Goal: Transaction & Acquisition: Purchase product/service

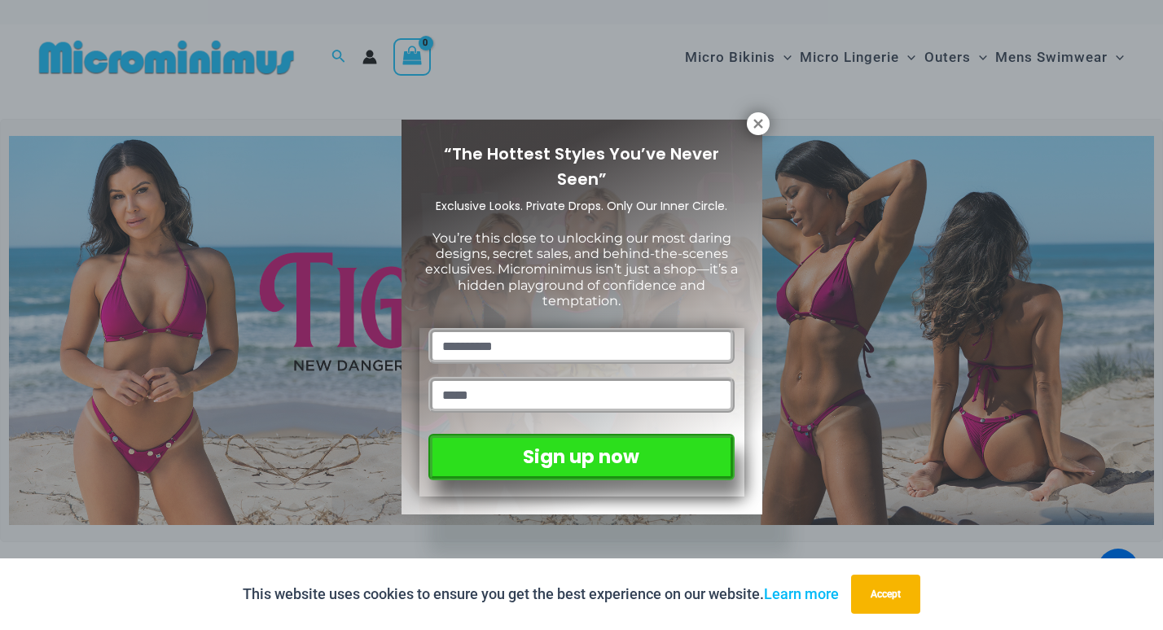
click at [757, 127] on icon at bounding box center [758, 123] width 15 height 15
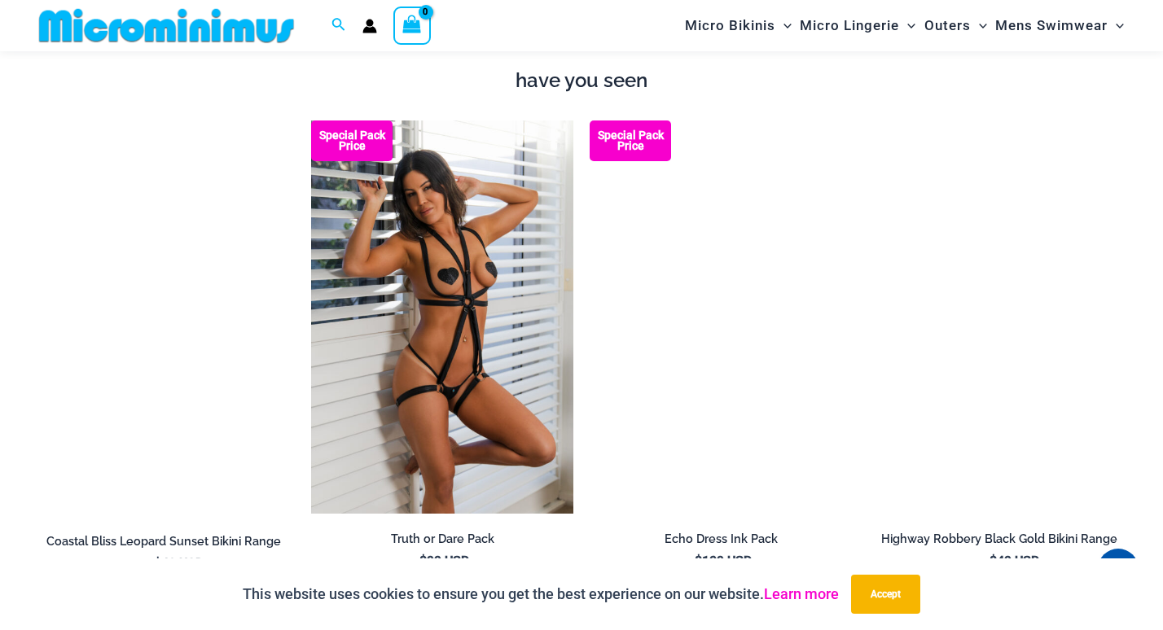
scroll to position [1835, 0]
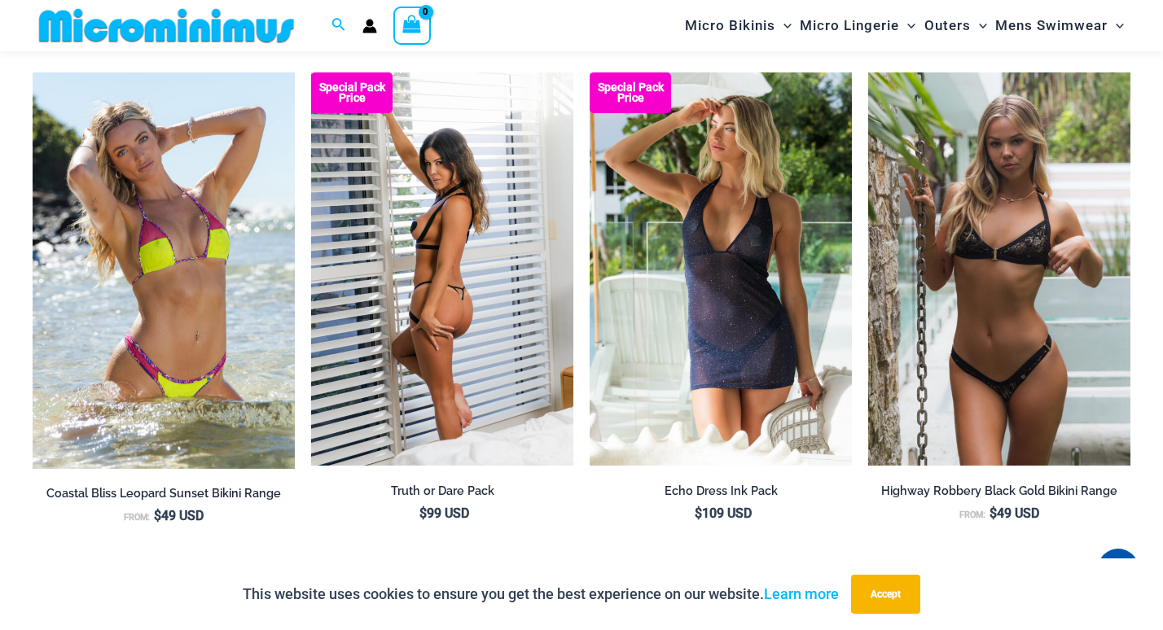
click at [415, 245] on img at bounding box center [442, 268] width 262 height 393
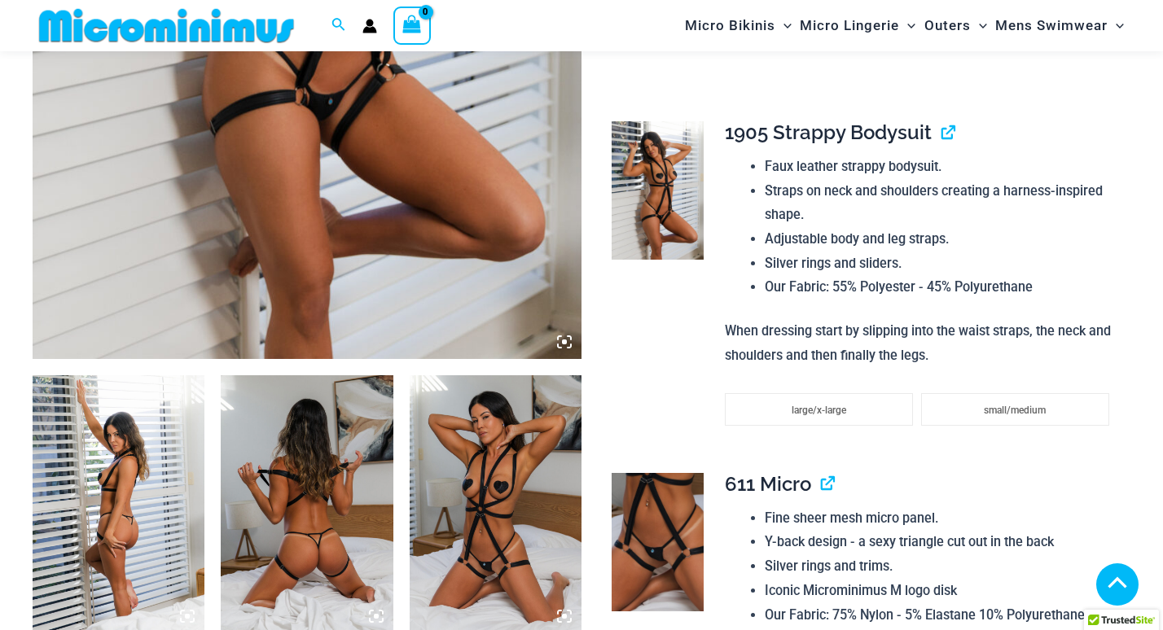
scroll to position [613, 0]
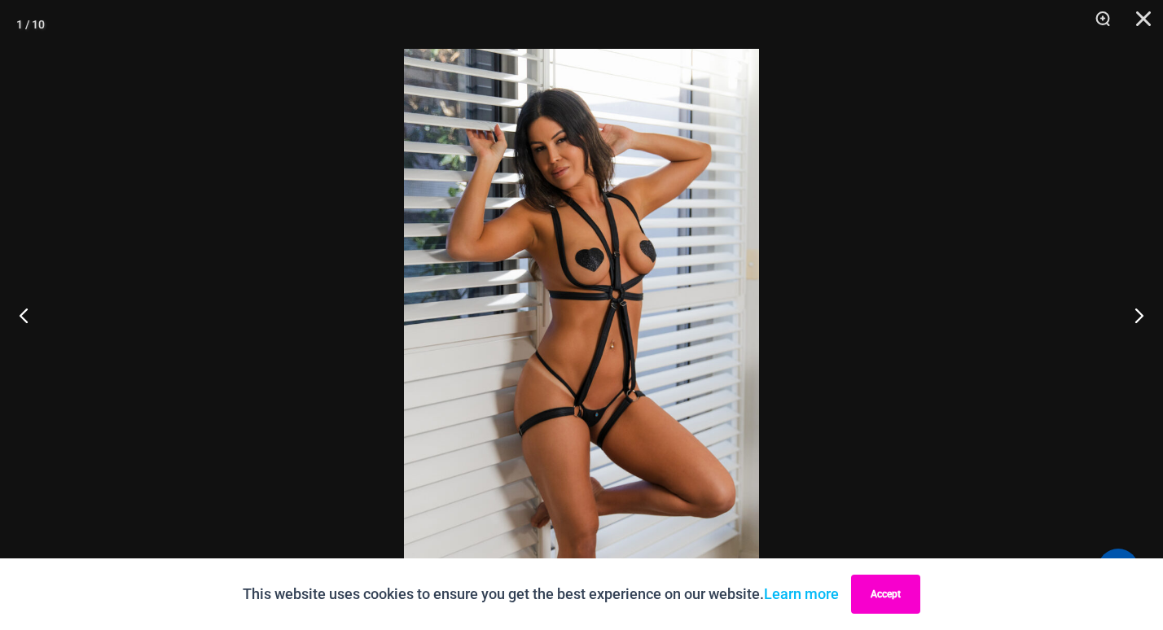
click at [871, 600] on button "Accept" at bounding box center [885, 594] width 69 height 39
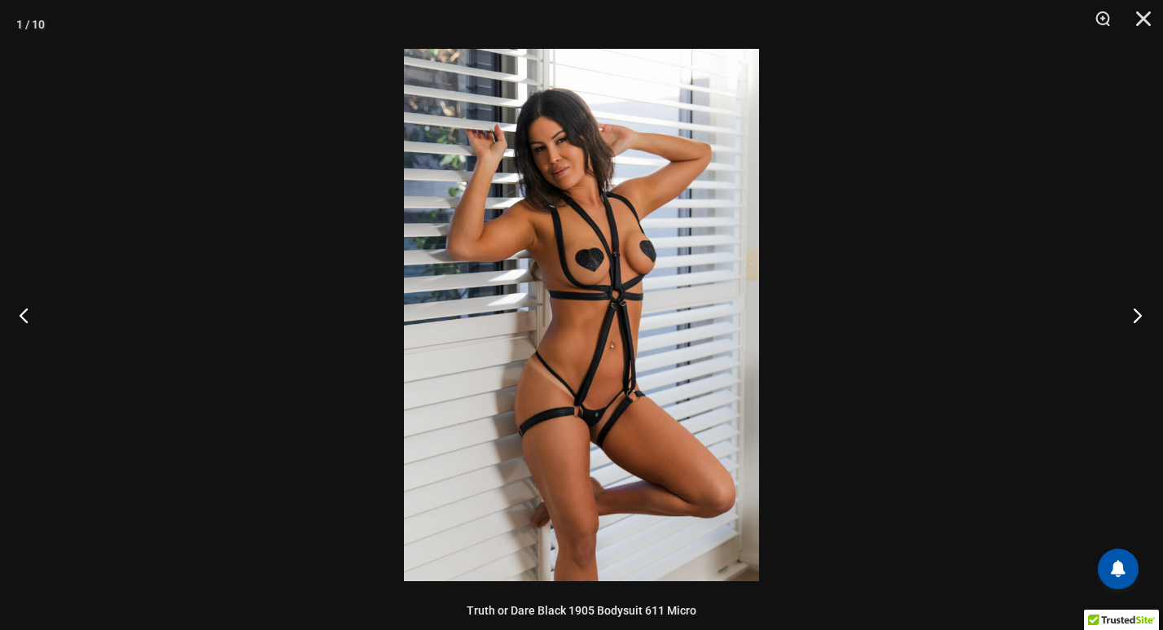
click at [1139, 314] on button "Next" at bounding box center [1132, 315] width 61 height 81
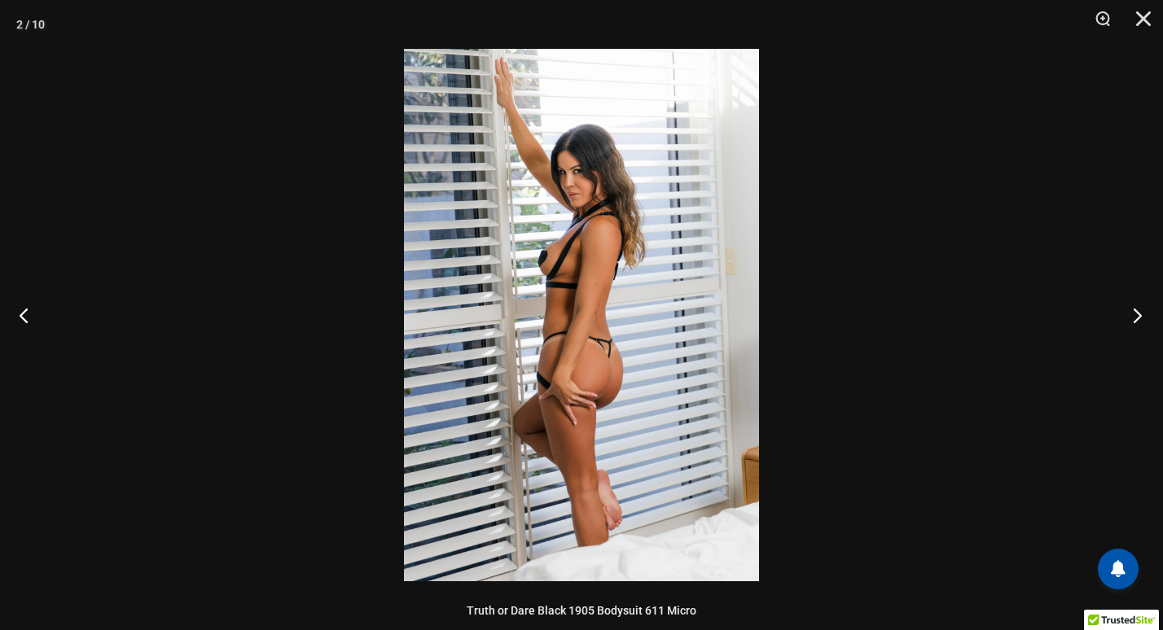
click at [1139, 314] on button "Next" at bounding box center [1132, 315] width 61 height 81
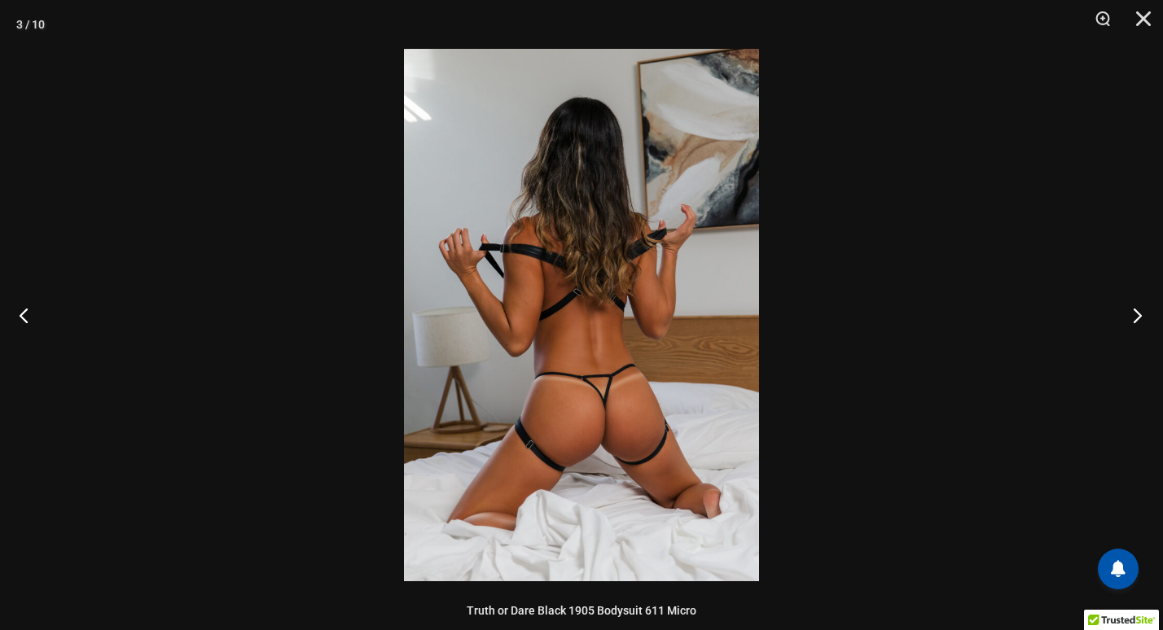
click at [1139, 314] on button "Next" at bounding box center [1132, 315] width 61 height 81
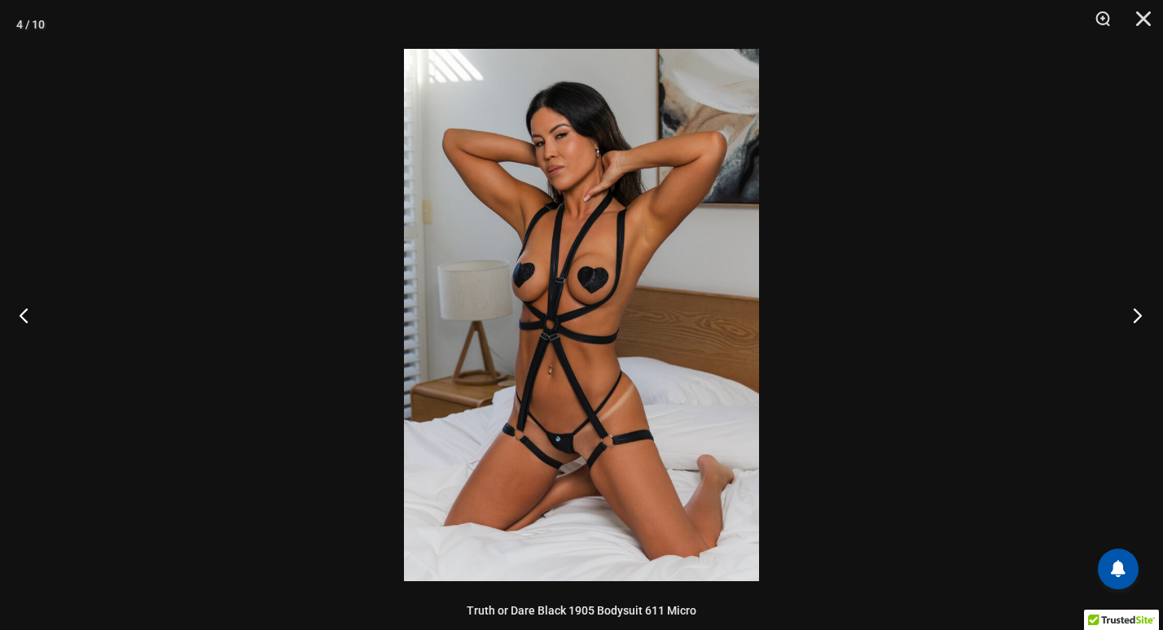
click at [1139, 314] on button "Next" at bounding box center [1132, 315] width 61 height 81
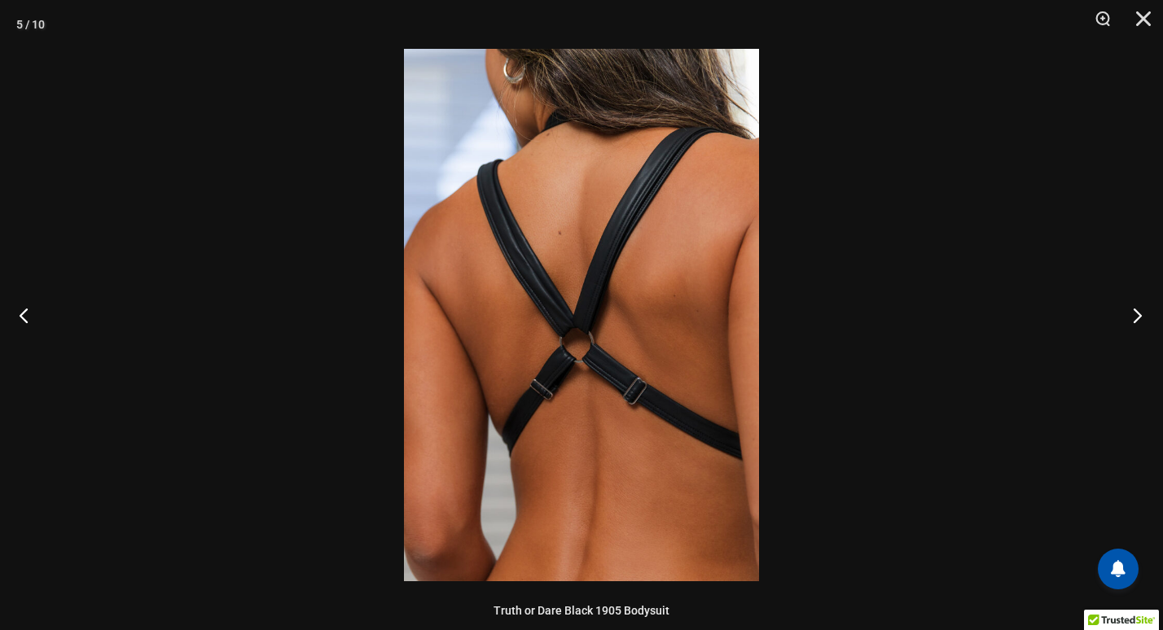
click at [1139, 314] on button "Next" at bounding box center [1132, 315] width 61 height 81
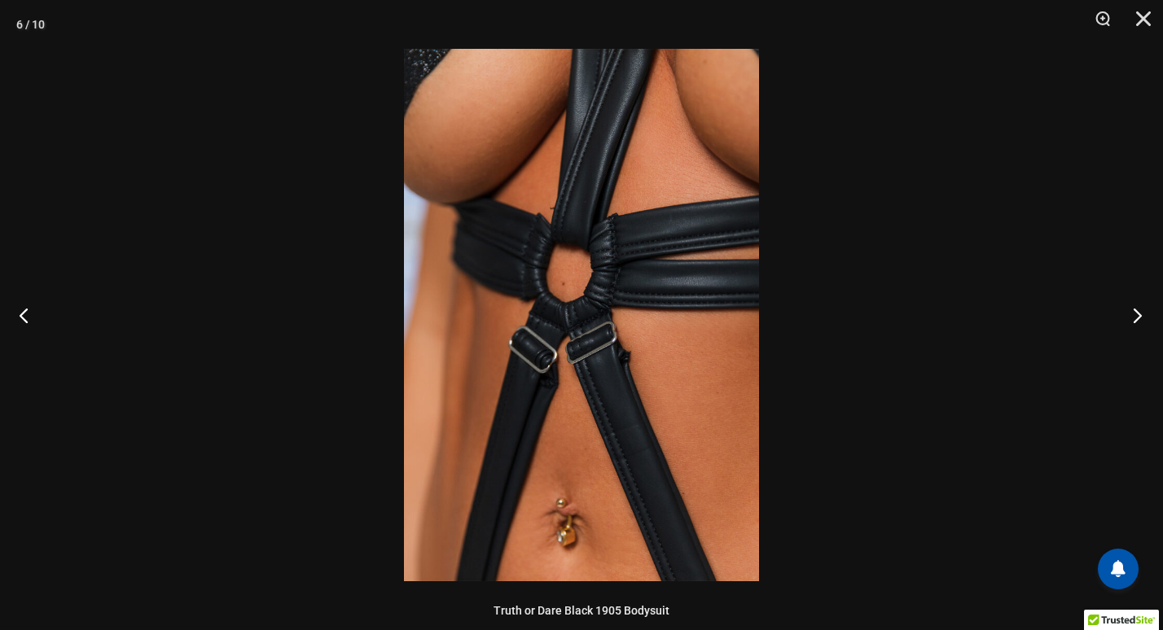
click at [1139, 313] on button "Next" at bounding box center [1132, 315] width 61 height 81
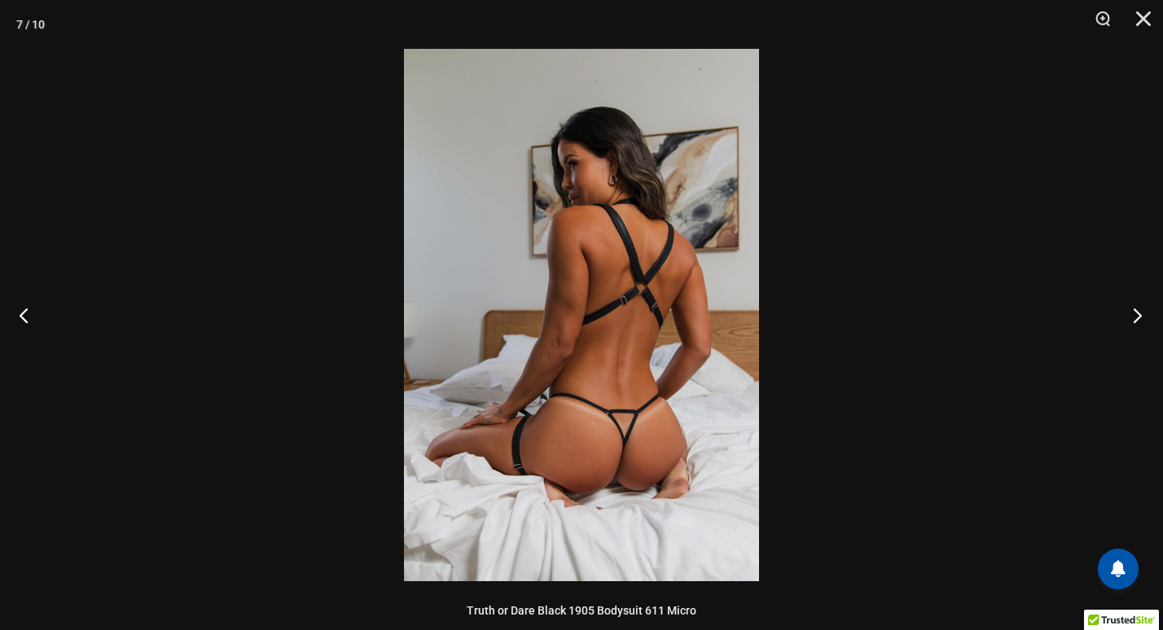
click at [1139, 313] on button "Next" at bounding box center [1132, 315] width 61 height 81
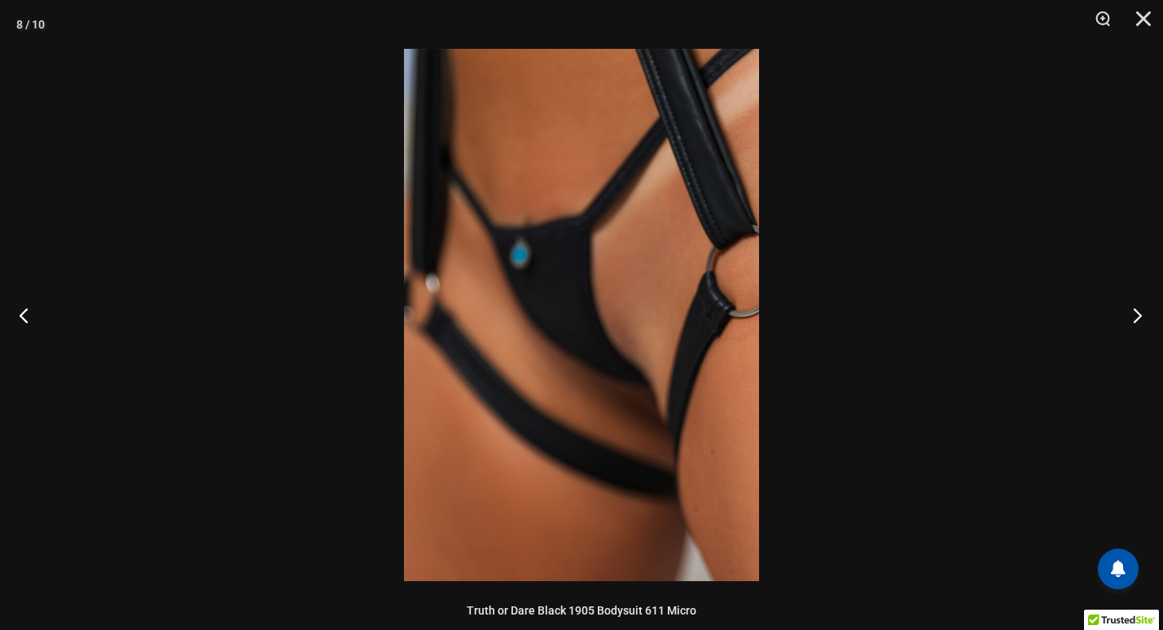
click at [1139, 313] on button "Next" at bounding box center [1132, 315] width 61 height 81
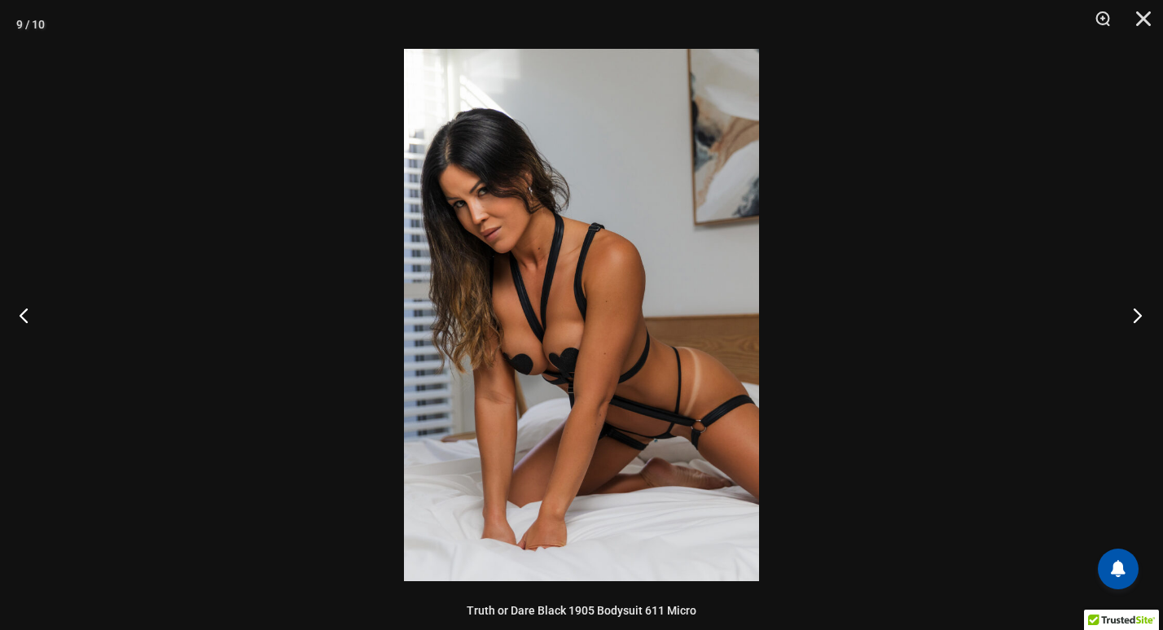
click at [1139, 313] on button "Next" at bounding box center [1132, 315] width 61 height 81
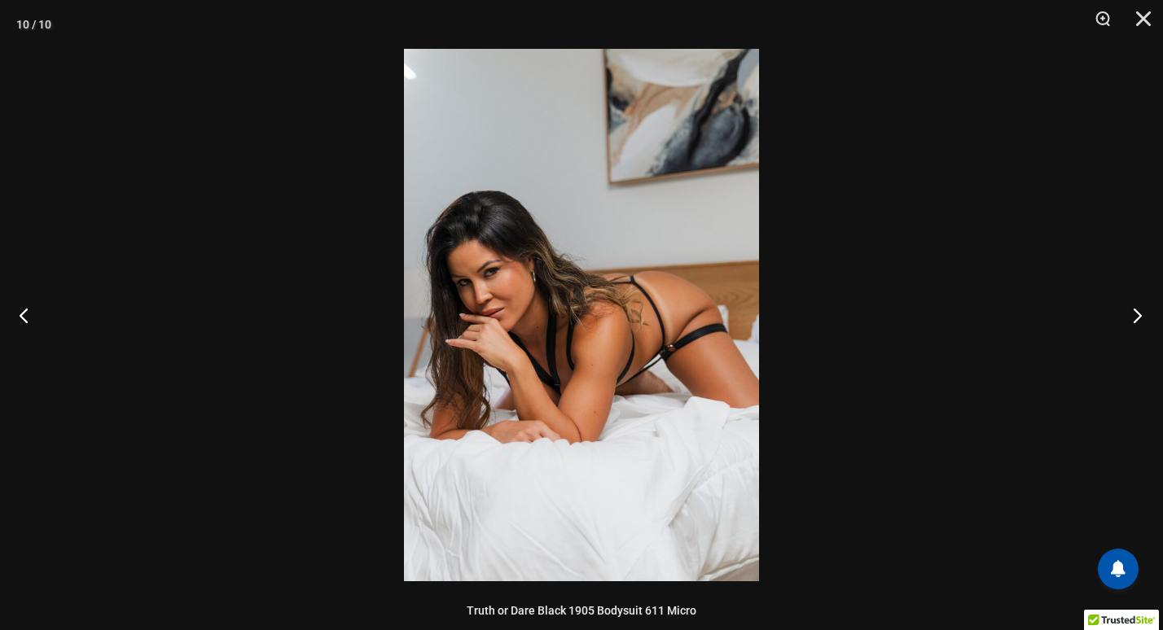
click at [1139, 313] on button "Next" at bounding box center [1132, 315] width 61 height 81
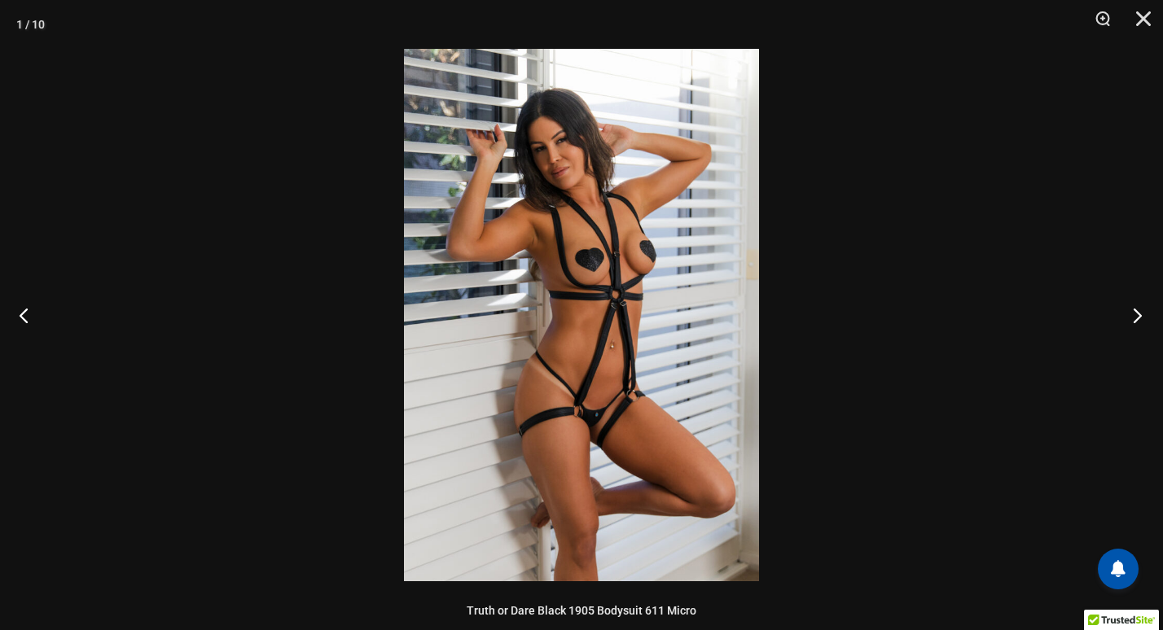
click at [1139, 313] on button "Next" at bounding box center [1132, 315] width 61 height 81
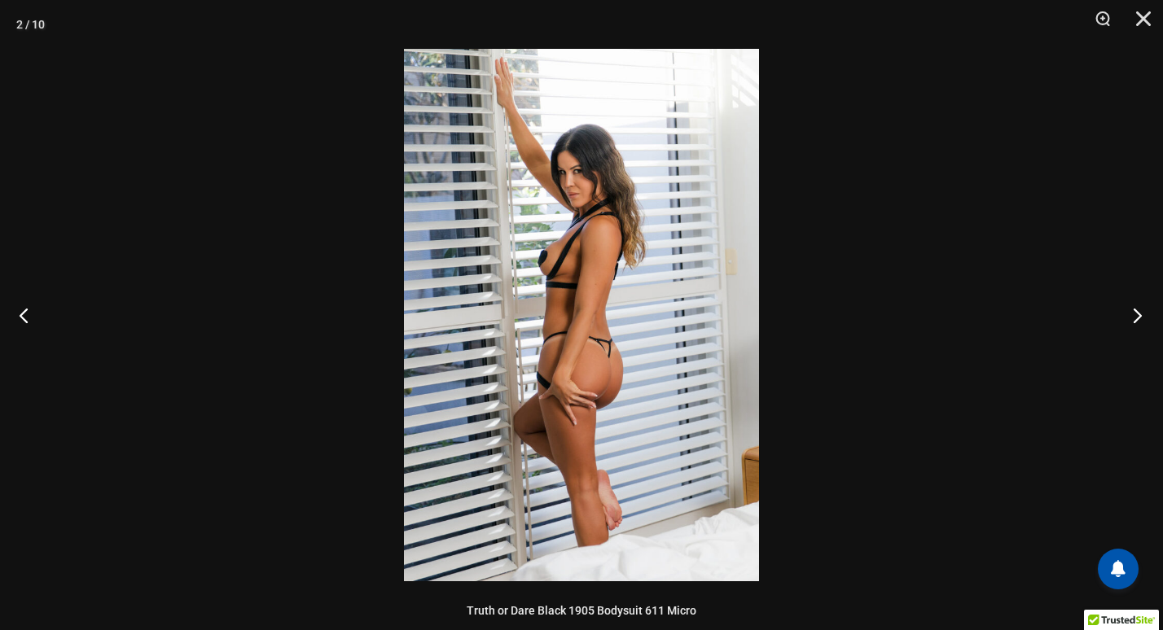
click at [1139, 313] on button "Next" at bounding box center [1132, 315] width 61 height 81
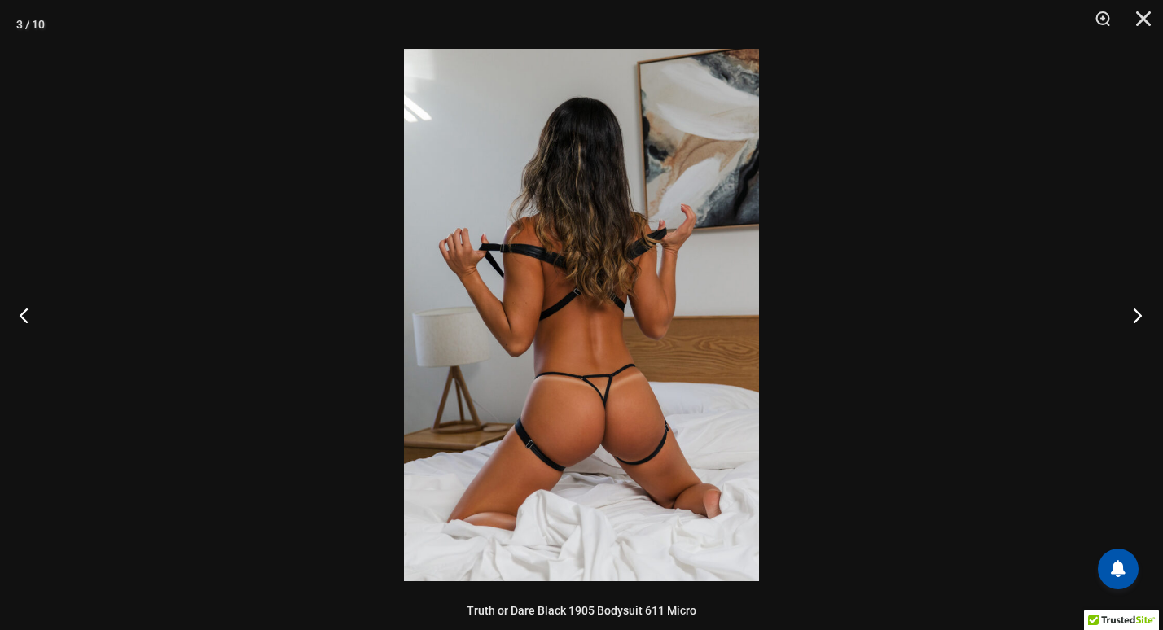
click at [1139, 313] on button "Next" at bounding box center [1132, 315] width 61 height 81
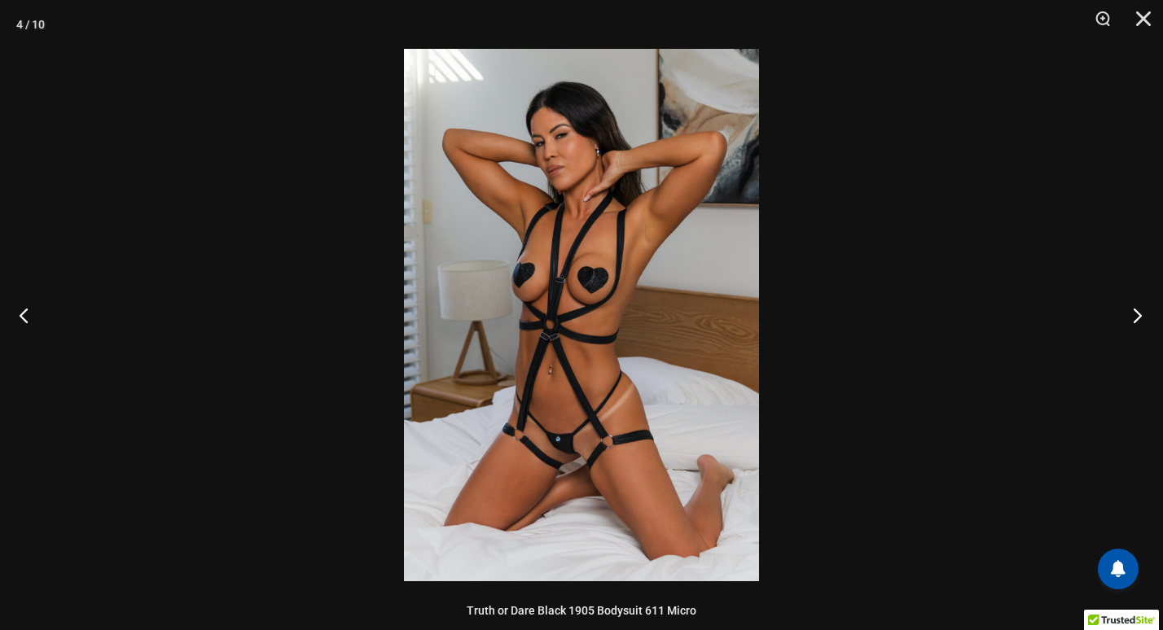
click at [1139, 313] on button "Next" at bounding box center [1132, 315] width 61 height 81
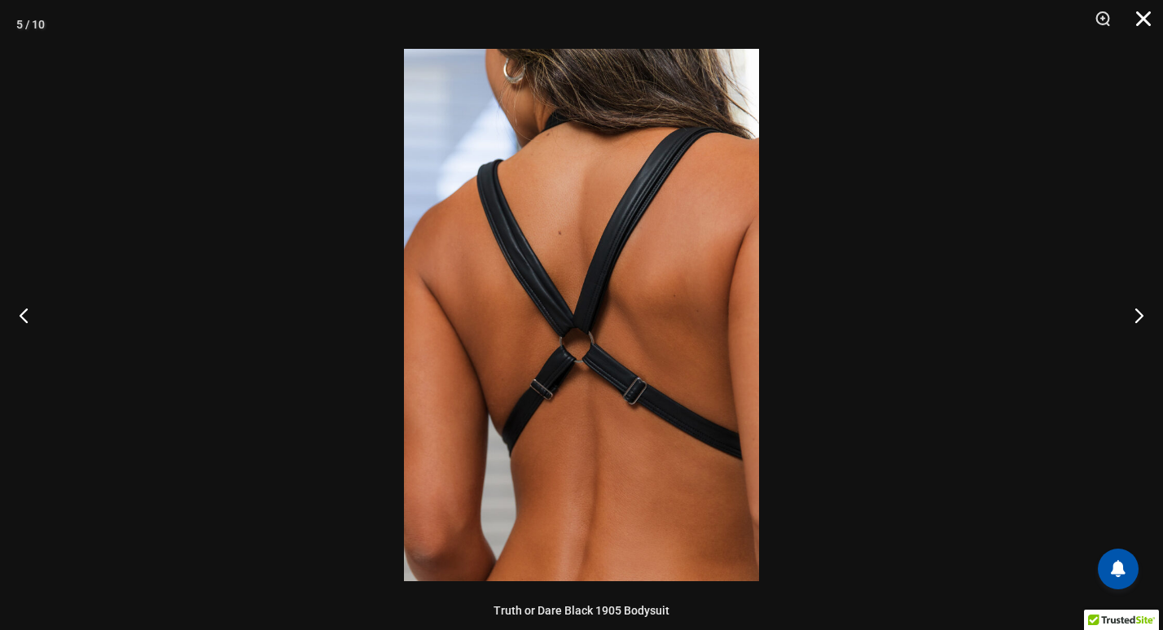
click at [1144, 20] on button "Close" at bounding box center [1138, 24] width 41 height 49
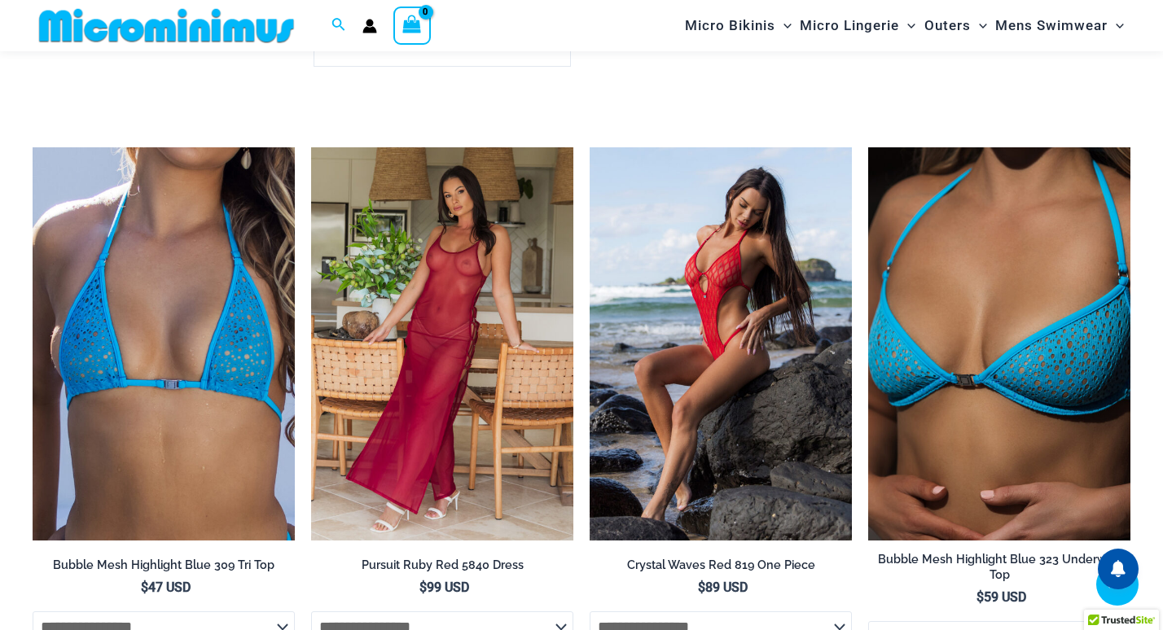
scroll to position [3700, 0]
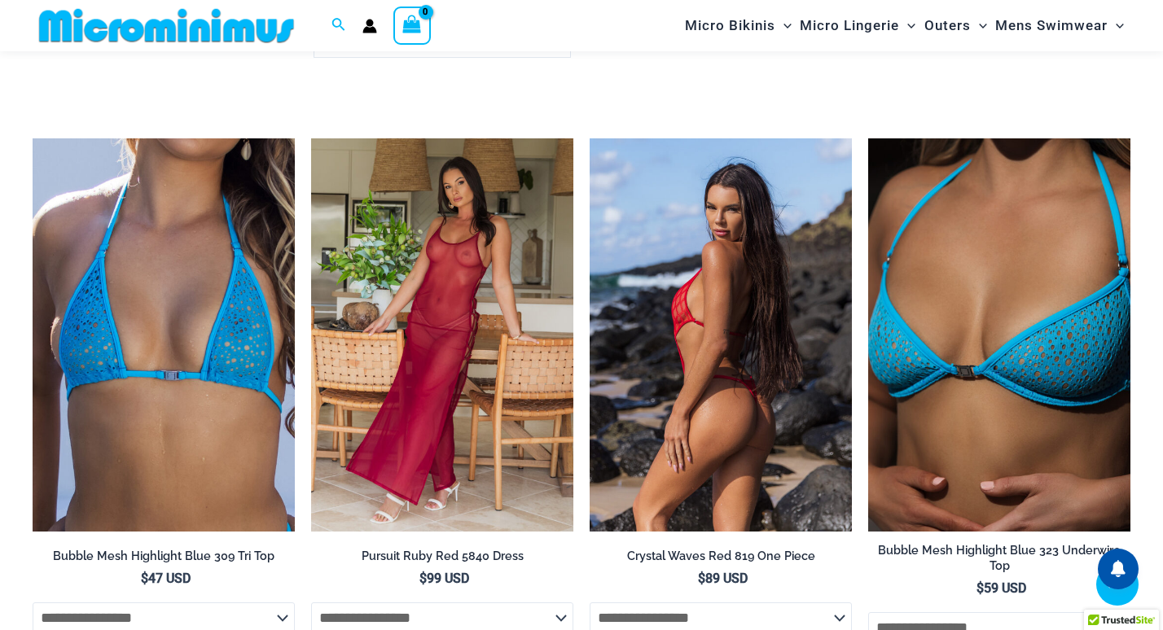
click at [718, 238] on img at bounding box center [721, 334] width 262 height 393
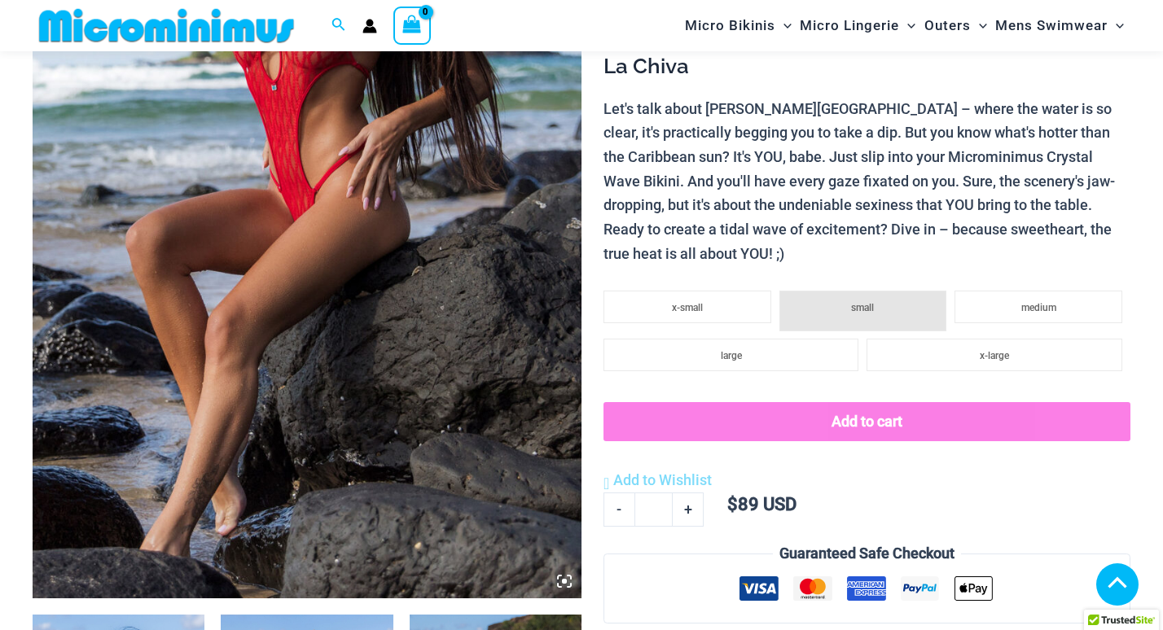
click at [515, 326] on img at bounding box center [307, 187] width 549 height 824
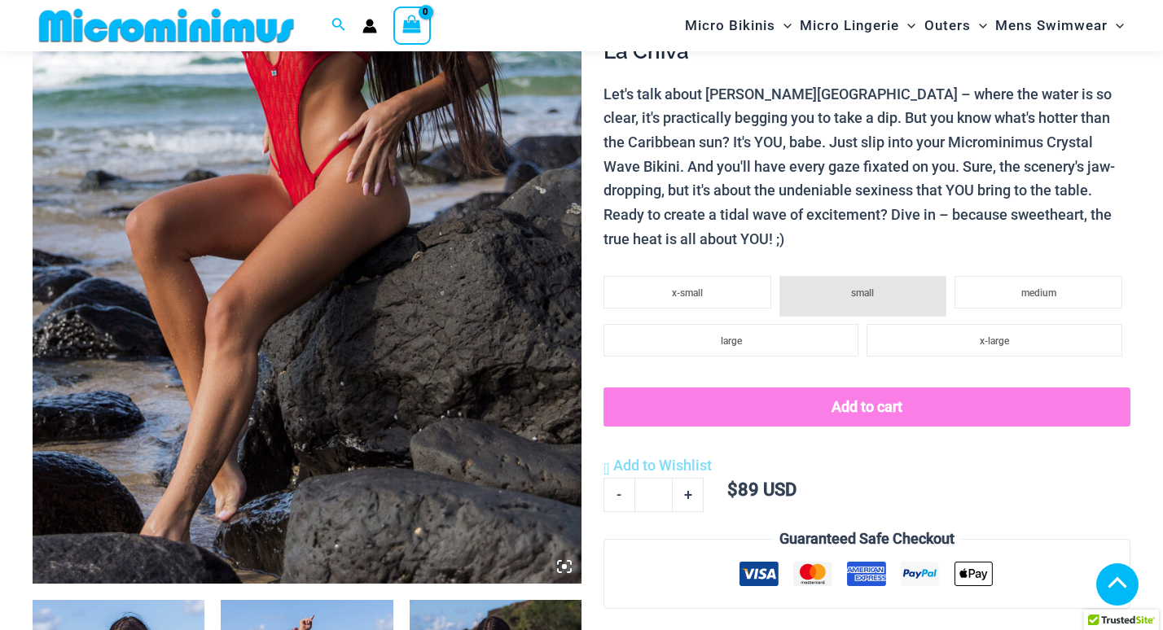
scroll to position [388, 0]
click at [393, 251] on img at bounding box center [307, 173] width 549 height 824
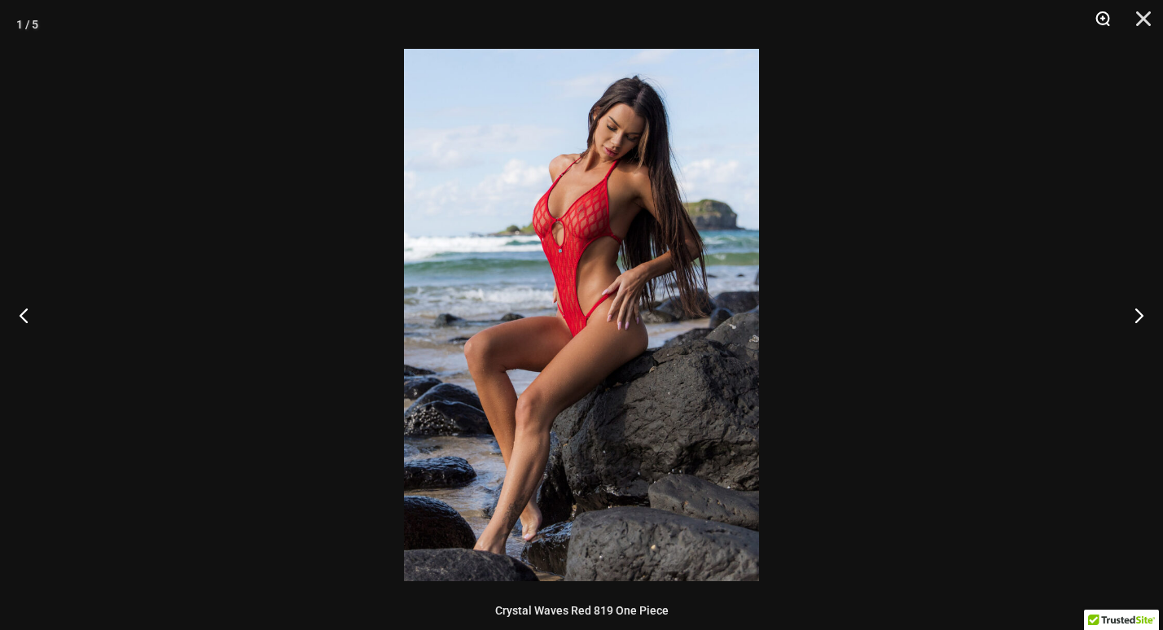
click at [1105, 12] on button "Zoom" at bounding box center [1097, 24] width 41 height 49
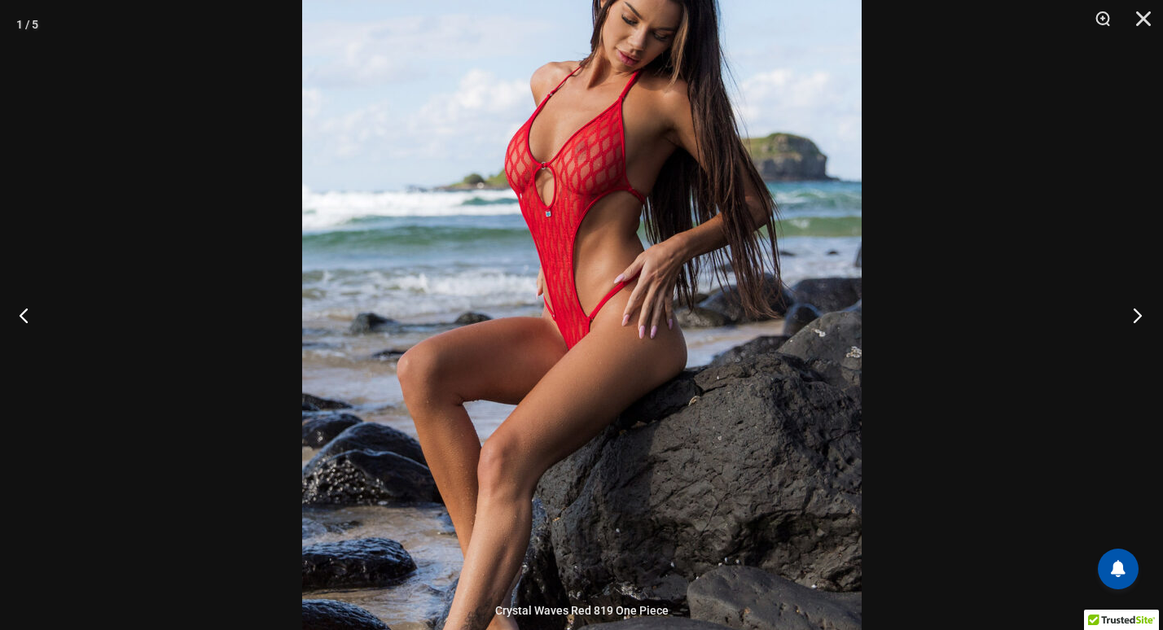
click at [1135, 308] on button "Next" at bounding box center [1132, 315] width 61 height 81
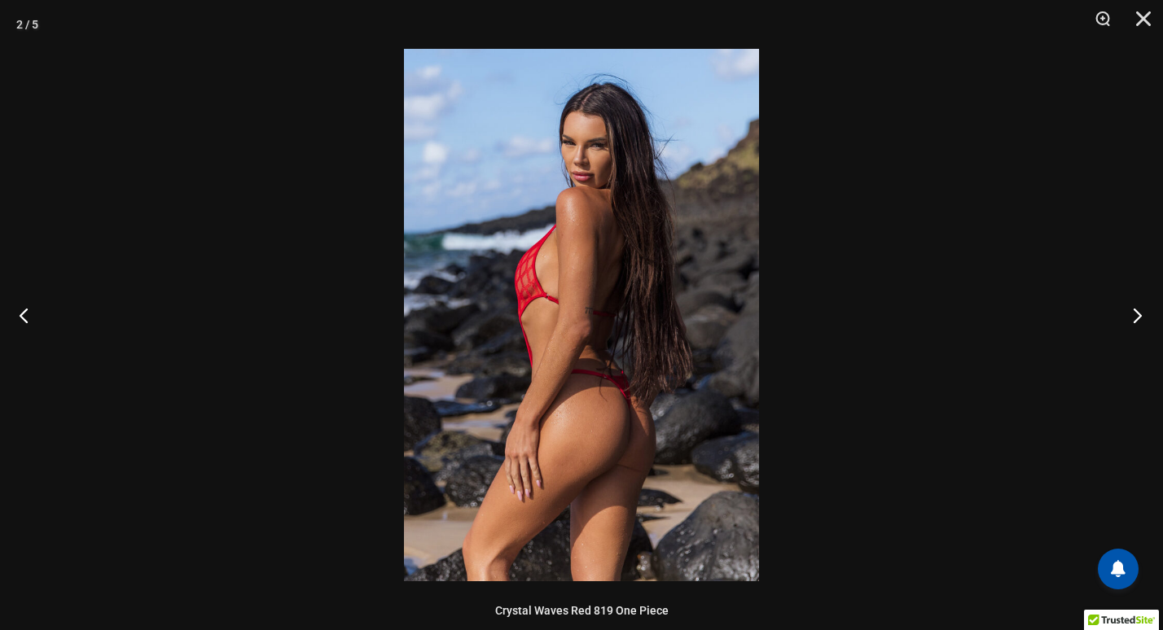
click at [1135, 306] on button "Next" at bounding box center [1132, 315] width 61 height 81
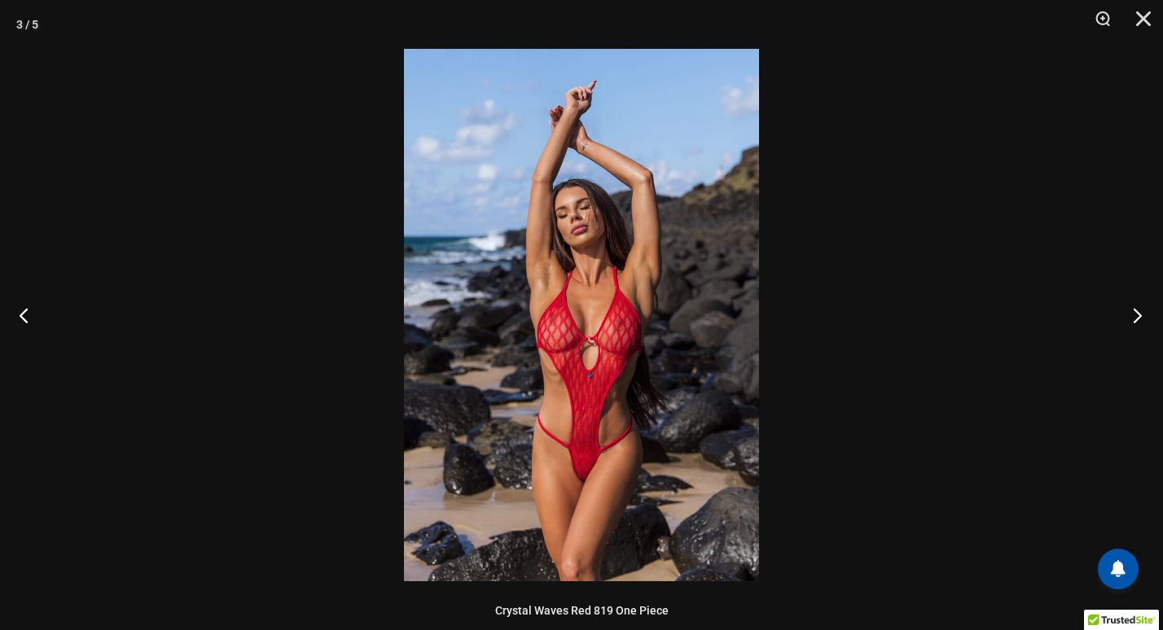
click at [1135, 306] on button "Next" at bounding box center [1132, 315] width 61 height 81
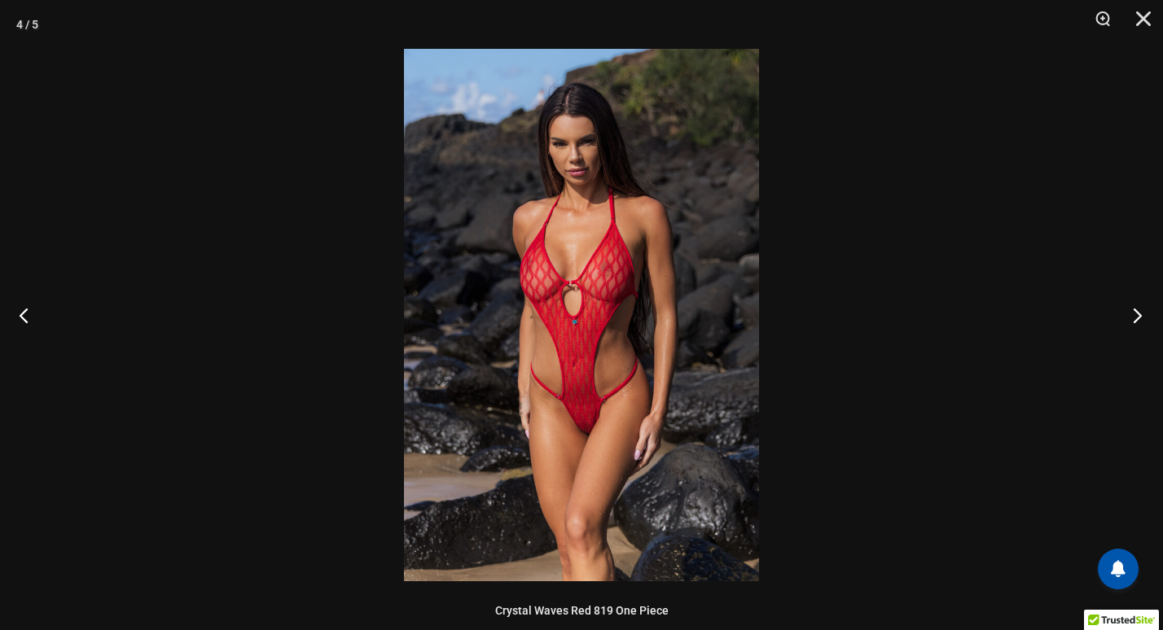
click at [1135, 306] on button "Next" at bounding box center [1132, 315] width 61 height 81
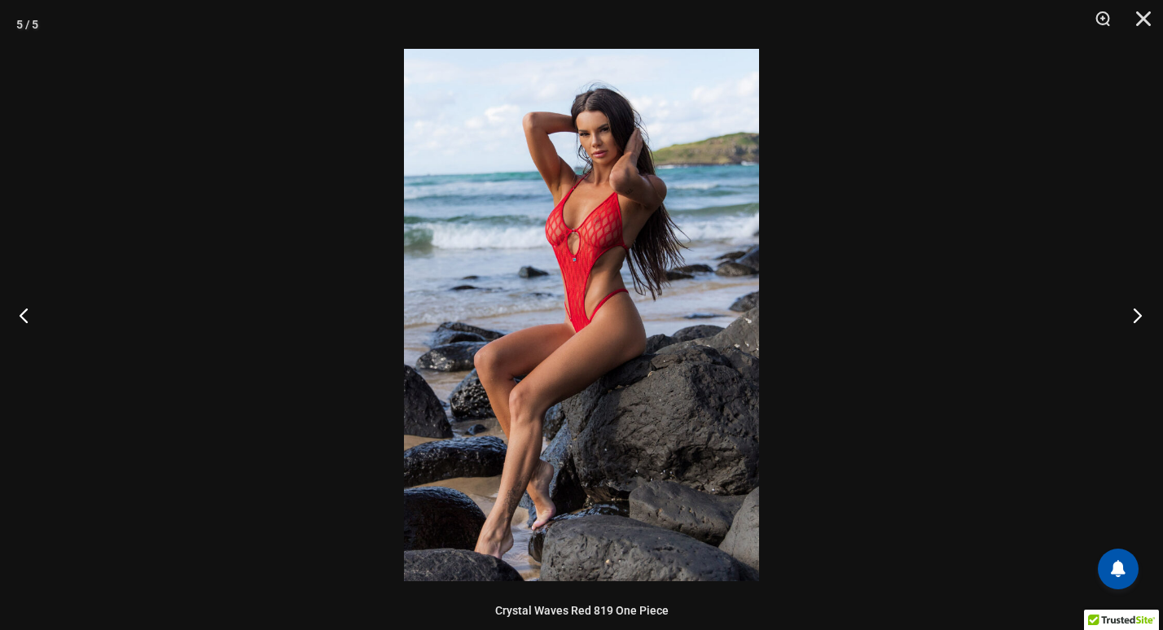
click at [1135, 306] on button "Next" at bounding box center [1132, 315] width 61 height 81
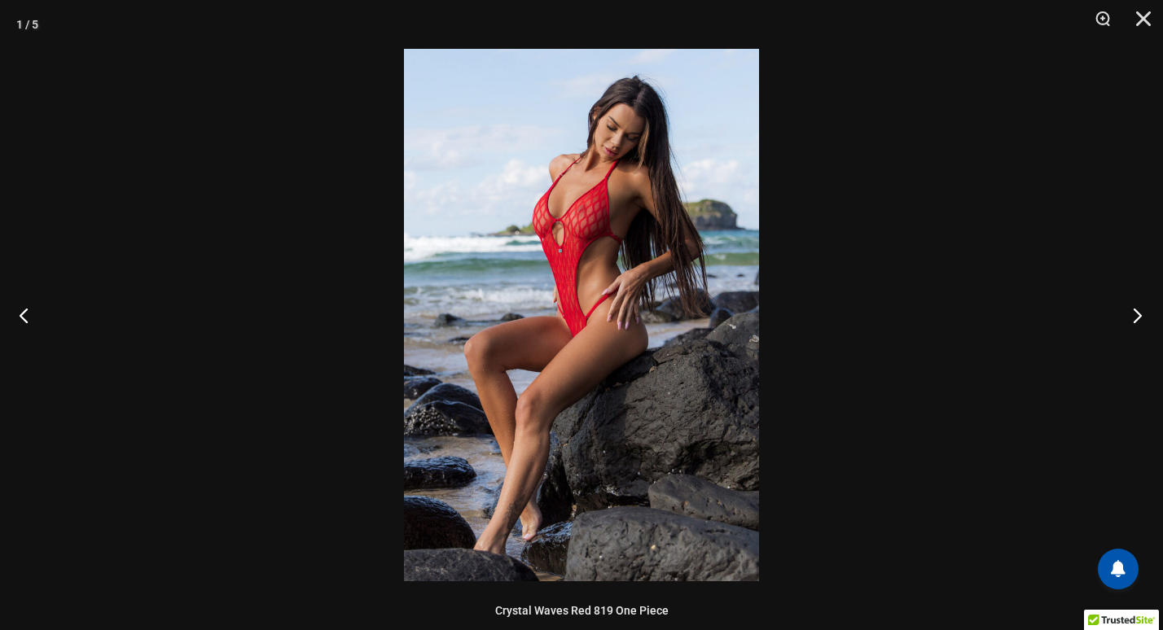
click at [1135, 306] on button "Next" at bounding box center [1132, 315] width 61 height 81
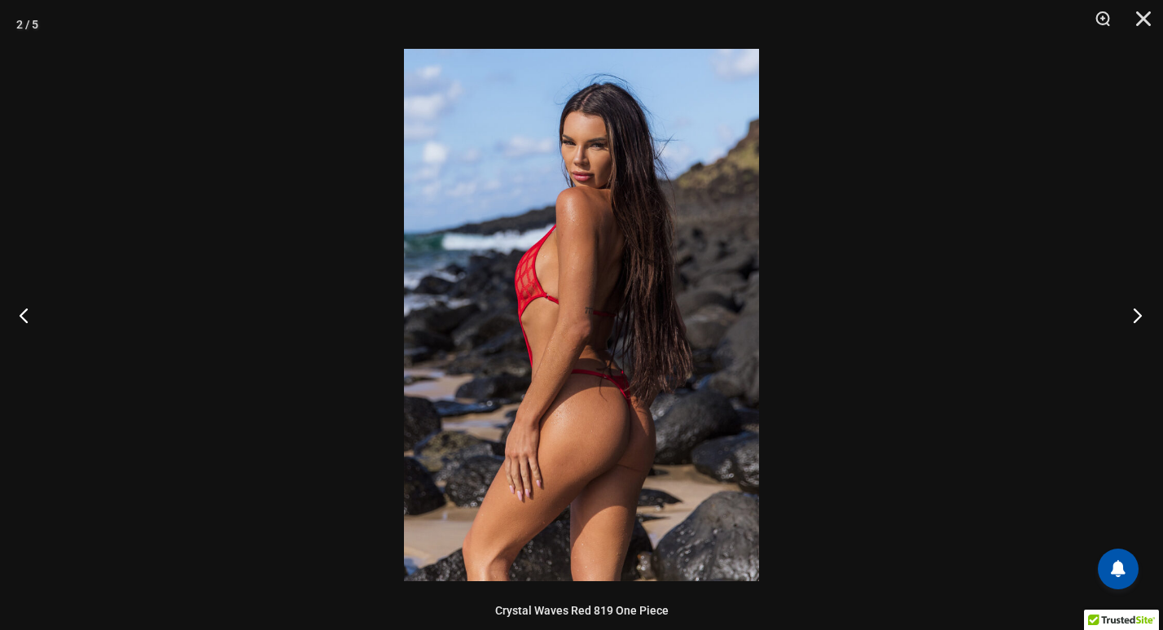
click at [1135, 306] on button "Next" at bounding box center [1132, 315] width 61 height 81
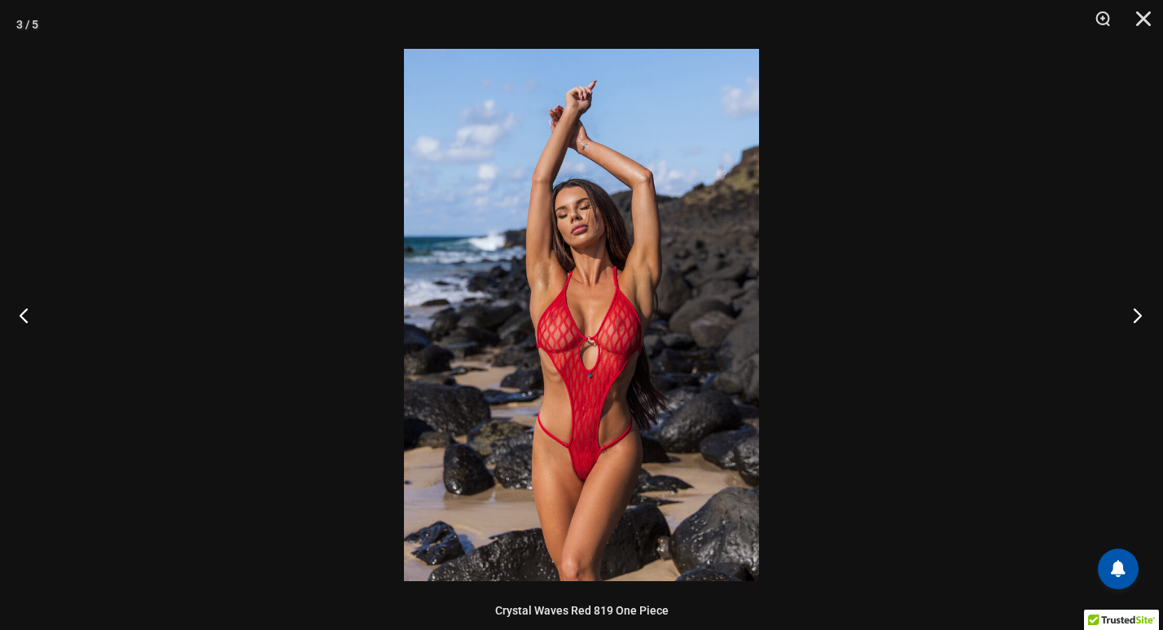
click at [1135, 306] on button "Next" at bounding box center [1132, 315] width 61 height 81
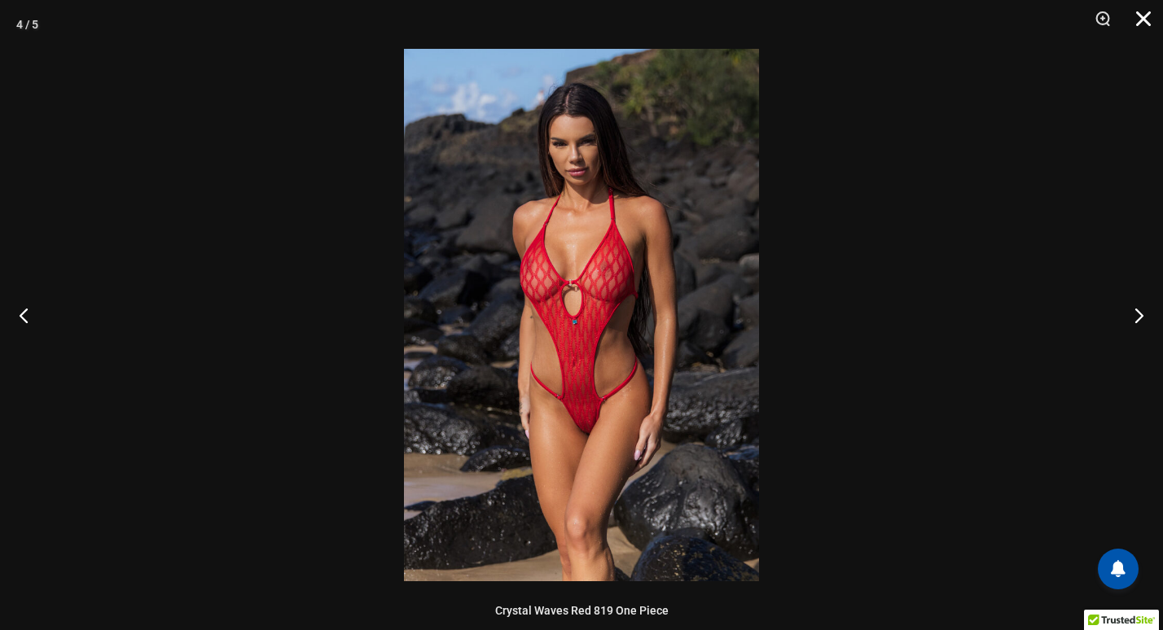
click at [1144, 12] on button "Close" at bounding box center [1138, 24] width 41 height 49
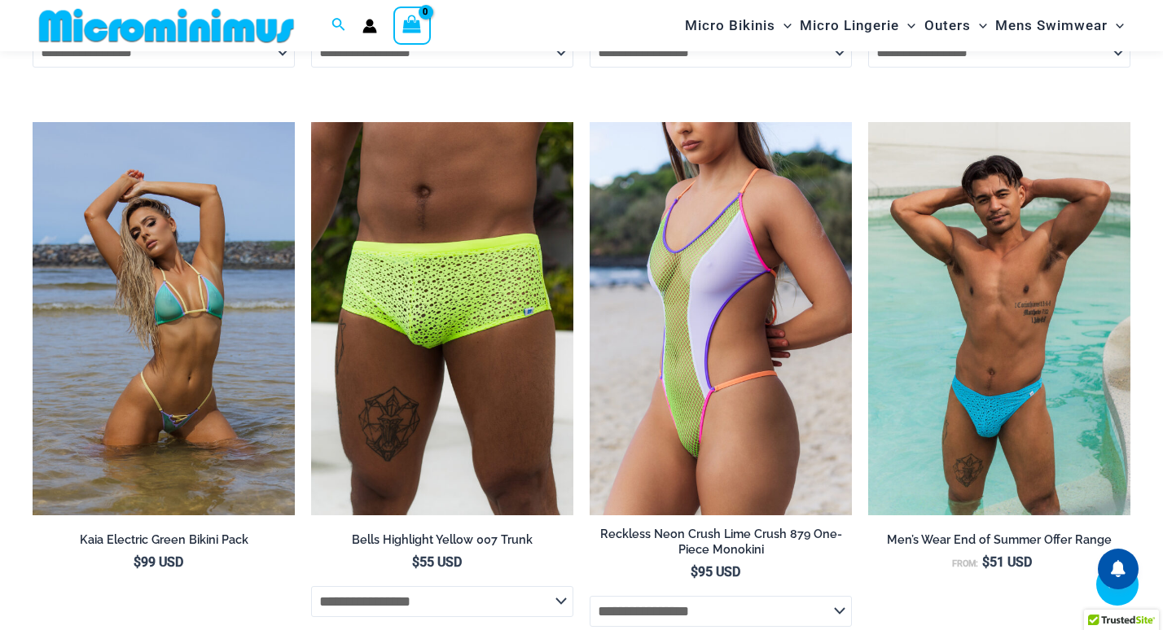
scroll to position [4314, 0]
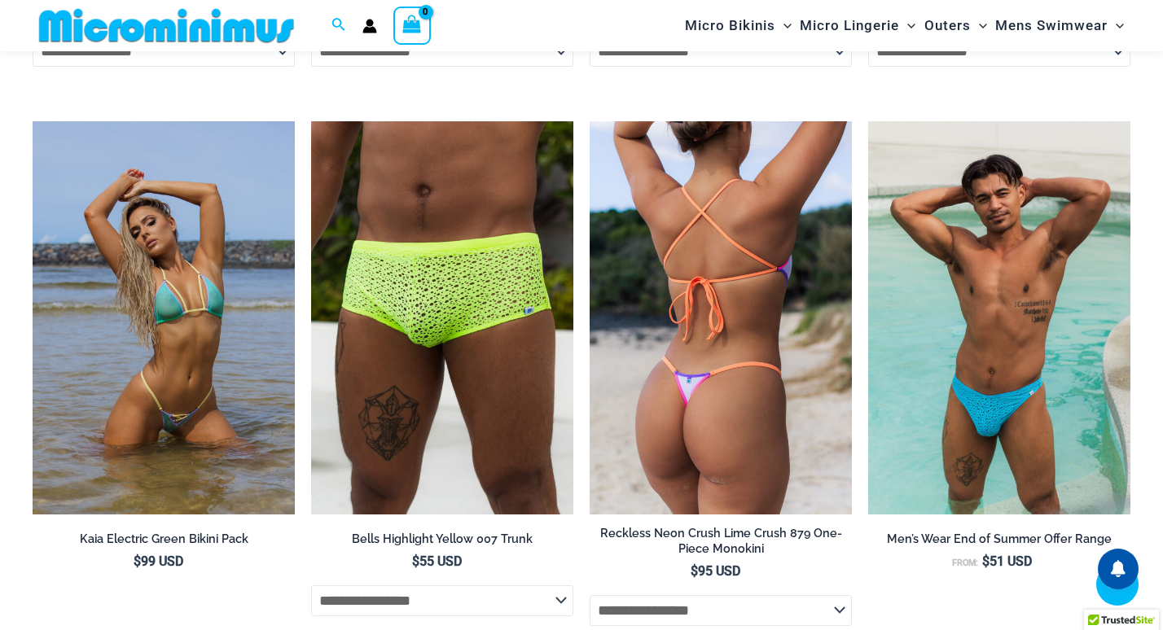
click at [754, 211] on img at bounding box center [721, 317] width 262 height 393
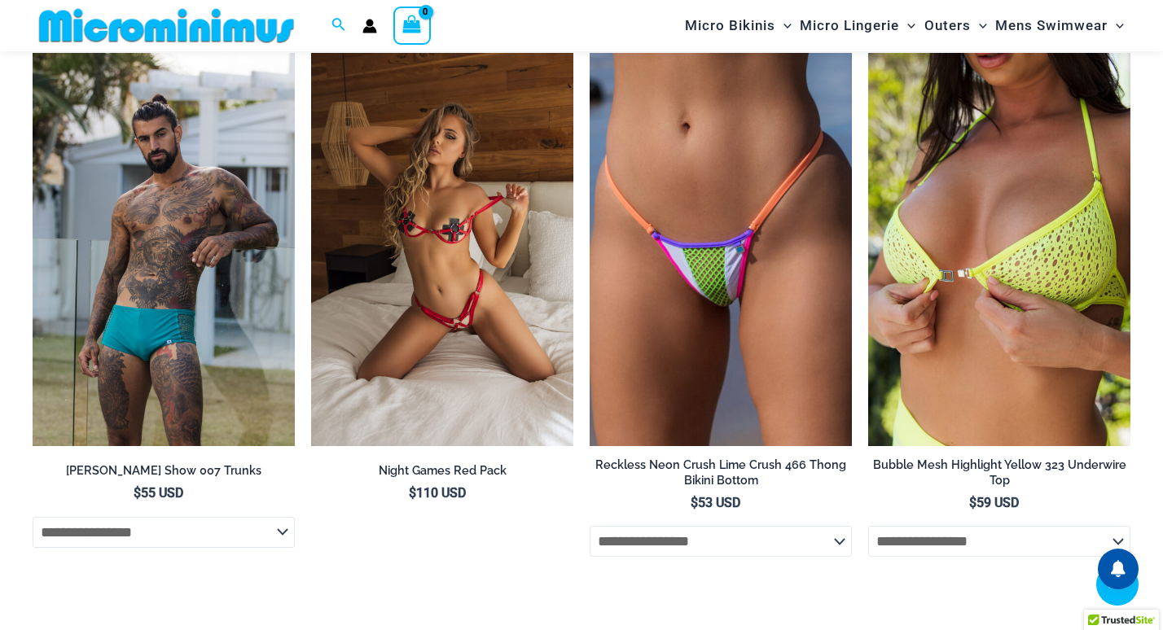
scroll to position [5037, 0]
